Goal: Transaction & Acquisition: Subscribe to service/newsletter

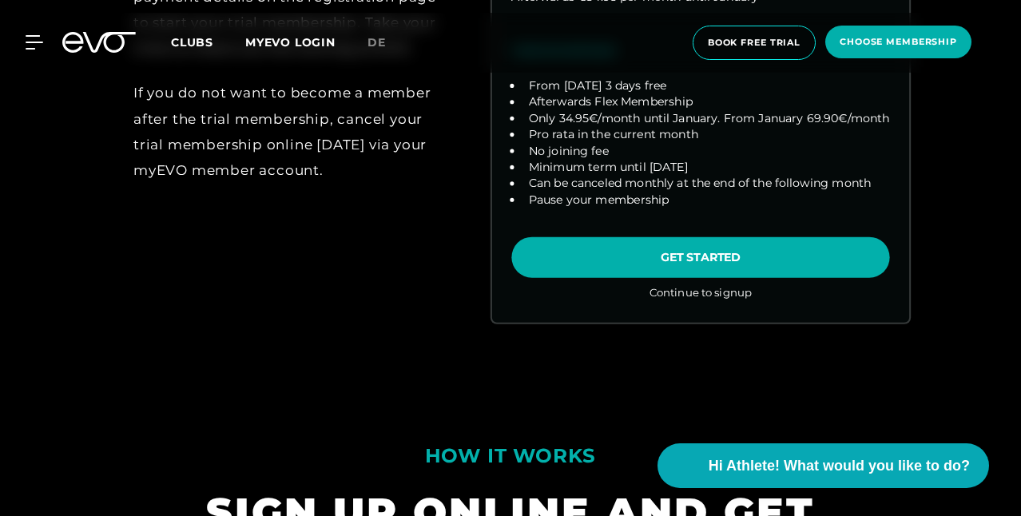
click at [709, 322] on link "choose plan" at bounding box center [700, 48] width 417 height 548
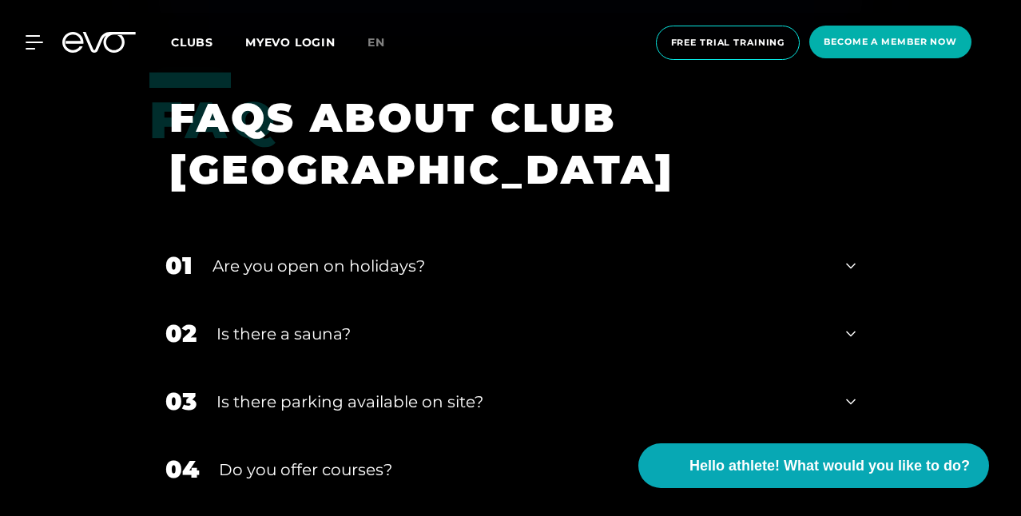
scroll to position [4934, 0]
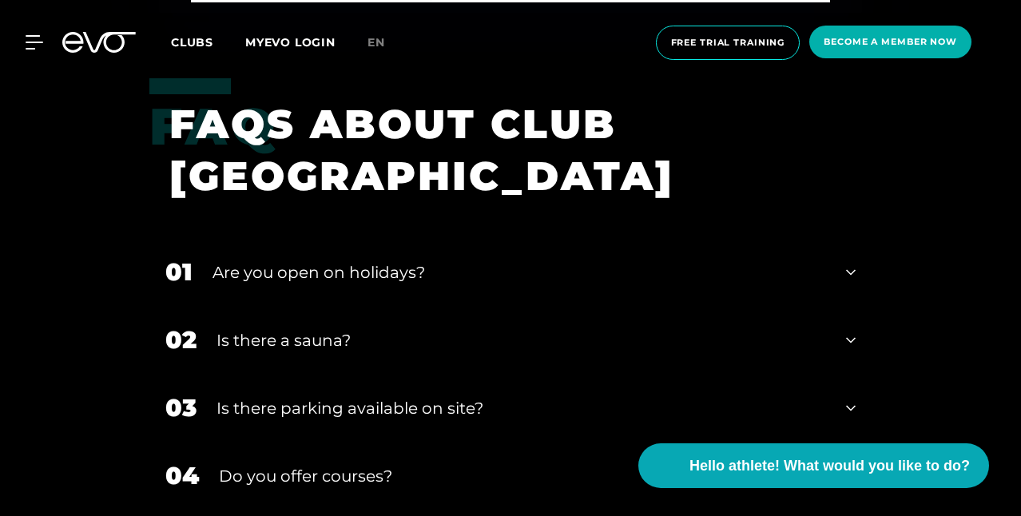
click at [615, 328] on div "Is there a sauna?" at bounding box center [522, 340] width 610 height 24
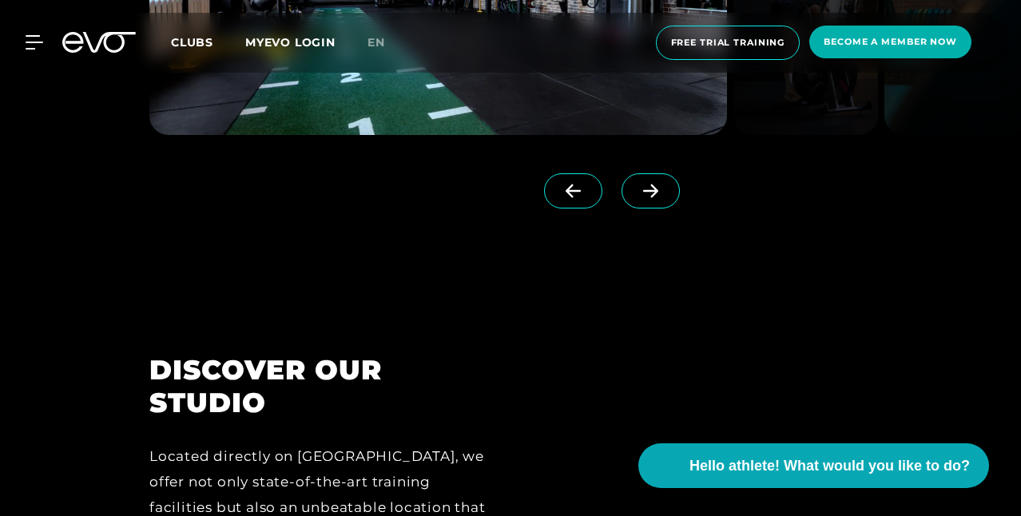
scroll to position [1411, 0]
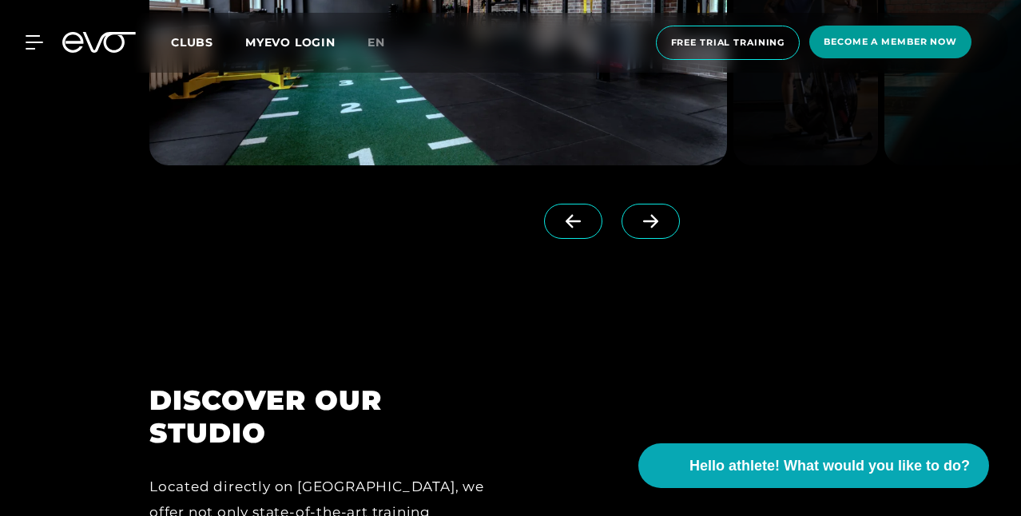
click at [899, 47] on span "Become a member now" at bounding box center [890, 42] width 133 height 14
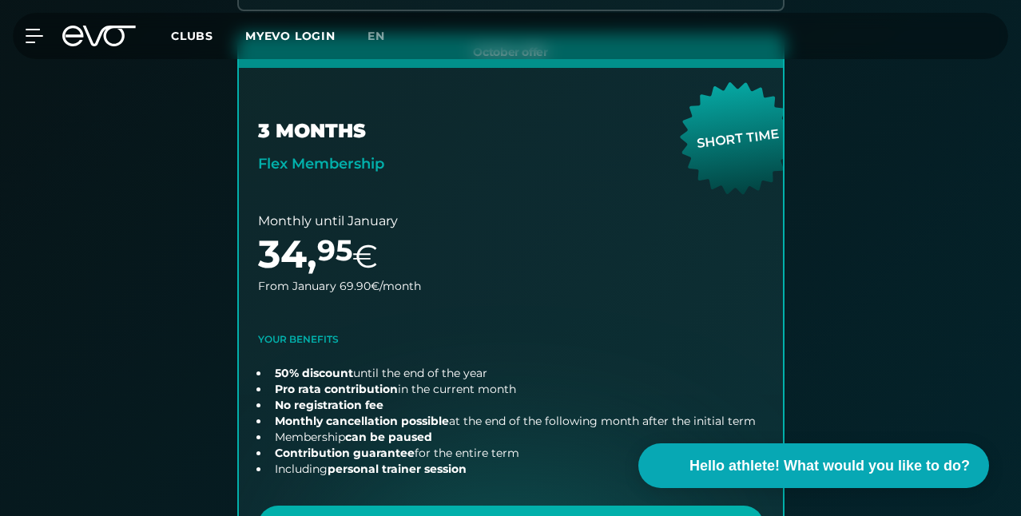
scroll to position [788, 0]
